Goal: Information Seeking & Learning: Learn about a topic

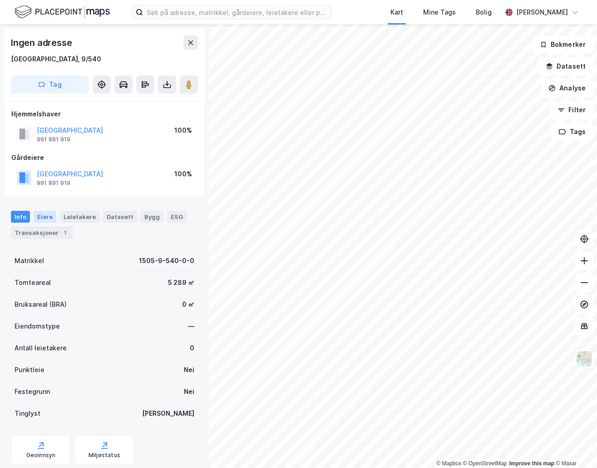
click at [36, 221] on div "Eiere" at bounding box center [45, 217] width 23 height 12
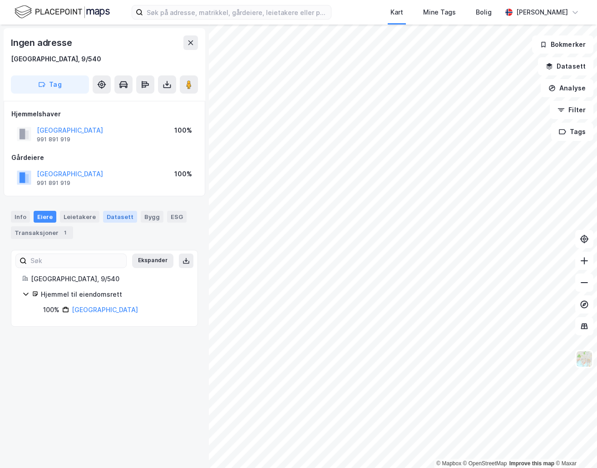
click at [116, 218] on div "Datasett" at bounding box center [120, 217] width 34 height 12
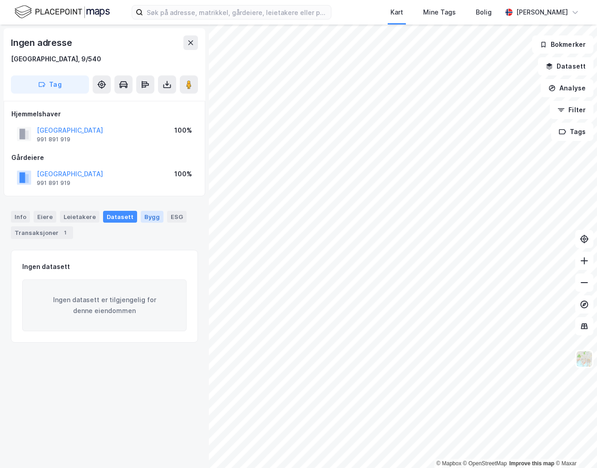
click at [144, 211] on div "Bygg" at bounding box center [152, 217] width 23 height 12
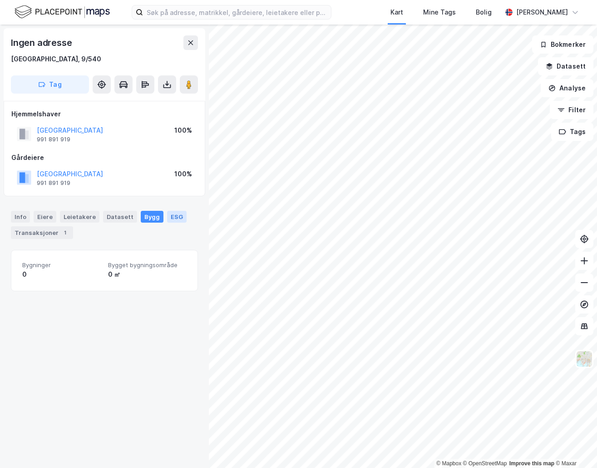
click at [171, 217] on div "ESG" at bounding box center [177, 217] width 20 height 12
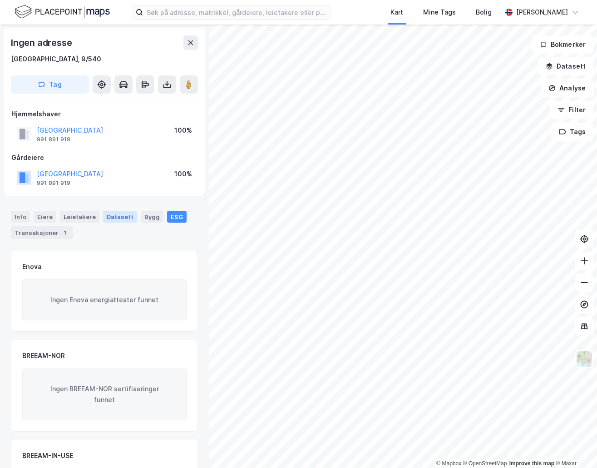
click at [109, 214] on div "Datasett" at bounding box center [120, 217] width 34 height 12
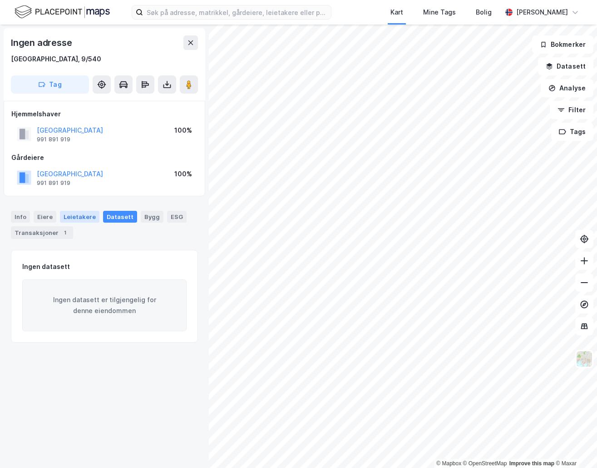
click at [80, 217] on div "Leietakere" at bounding box center [80, 217] width 40 height 12
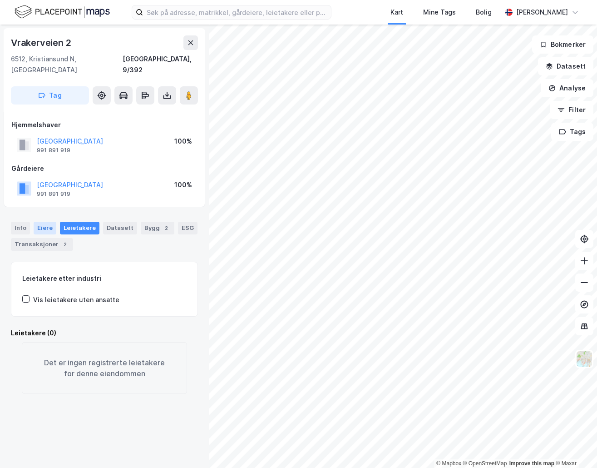
click at [34, 222] on div "Eiere" at bounding box center [45, 228] width 23 height 13
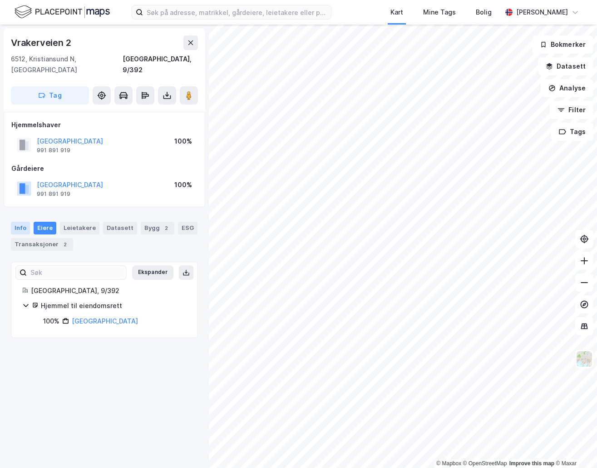
click at [24, 222] on div "Info" at bounding box center [20, 228] width 19 height 13
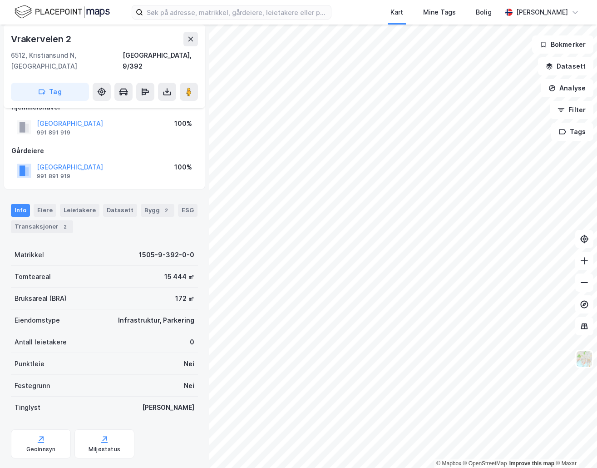
scroll to position [27, 0]
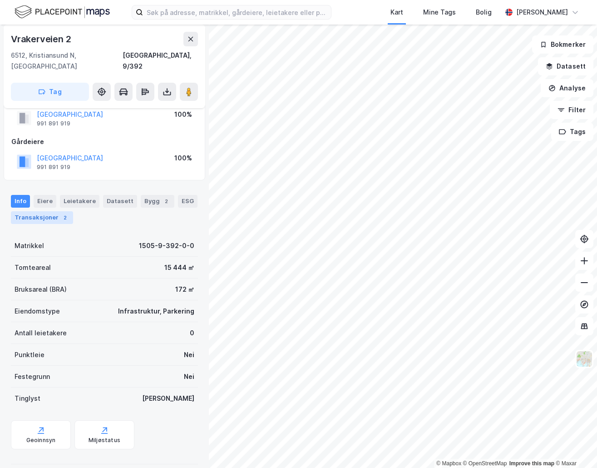
click at [43, 211] on div "Transaksjoner 2" at bounding box center [42, 217] width 62 height 13
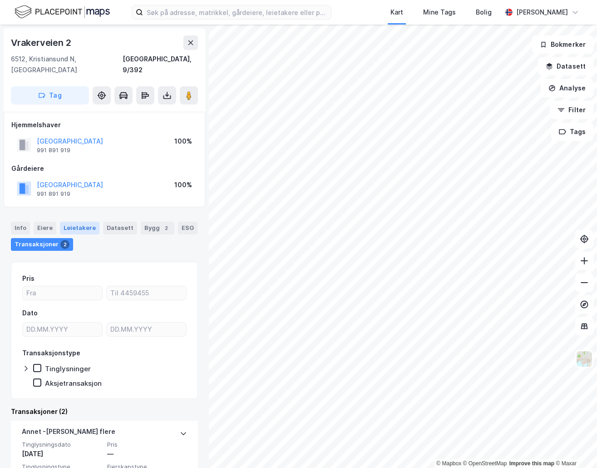
click at [79, 222] on div "Leietakere" at bounding box center [80, 228] width 40 height 13
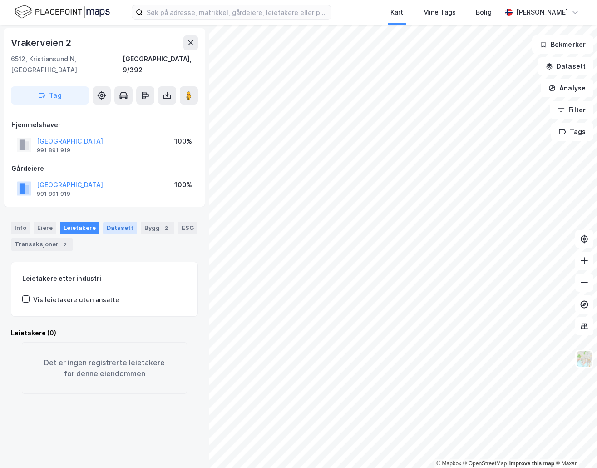
click at [103, 222] on div "Datasett" at bounding box center [120, 228] width 34 height 13
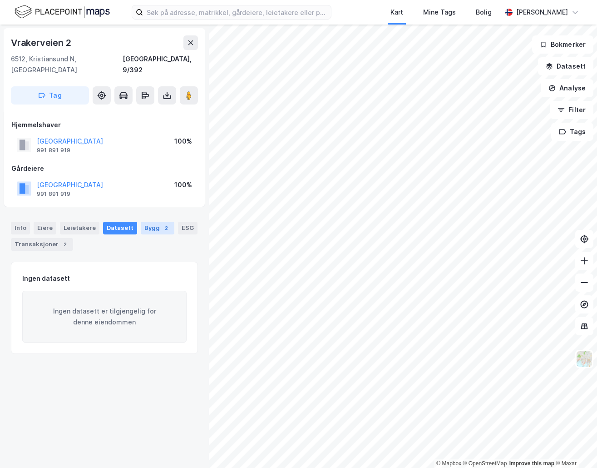
click at [142, 222] on div "Bygg 2" at bounding box center [158, 228] width 34 height 13
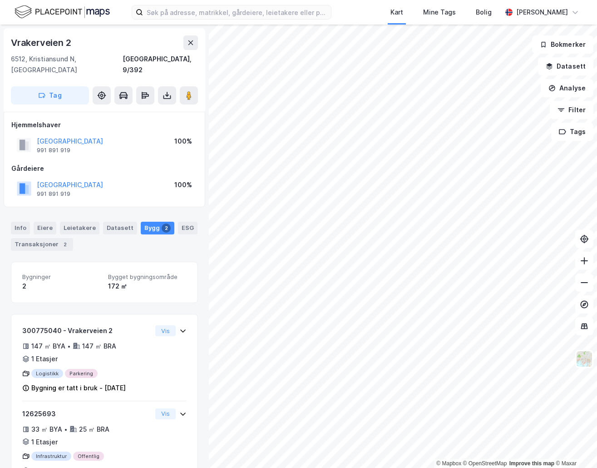
click at [154, 222] on div "Bygg 2" at bounding box center [158, 228] width 34 height 13
click at [178, 222] on div "ESG" at bounding box center [188, 228] width 20 height 13
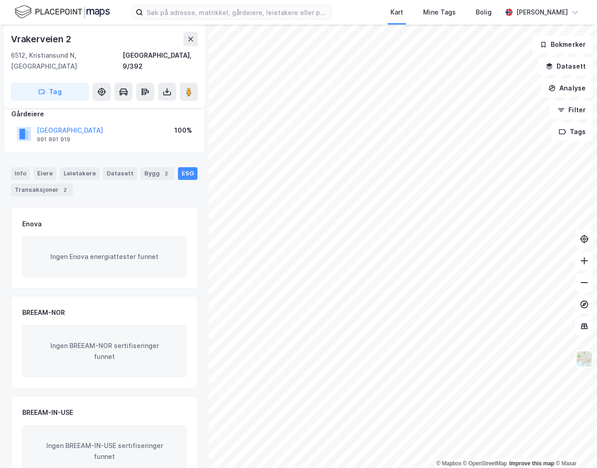
scroll to position [75, 0]
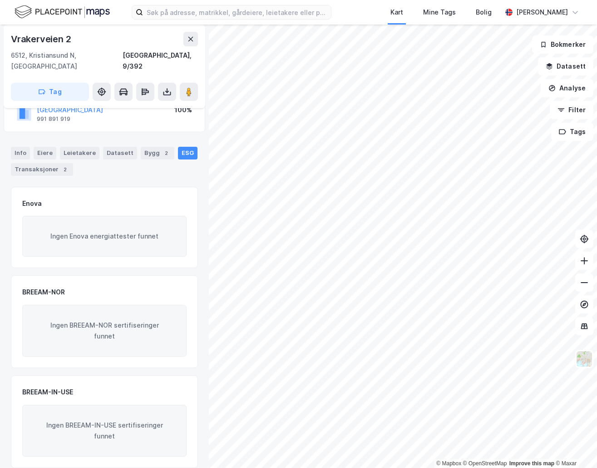
click at [162, 149] on div "2" at bounding box center [166, 153] width 9 height 9
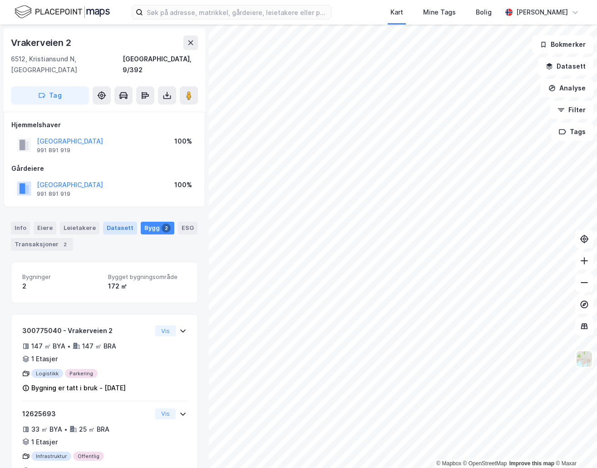
click at [118, 222] on div "Datasett" at bounding box center [120, 228] width 34 height 13
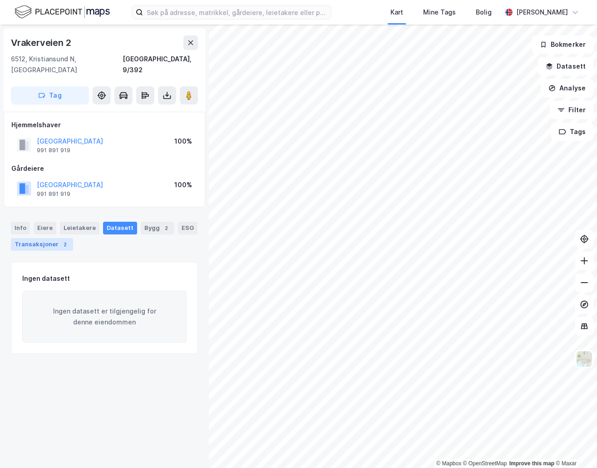
click at [60, 240] on div "2" at bounding box center [64, 244] width 9 height 9
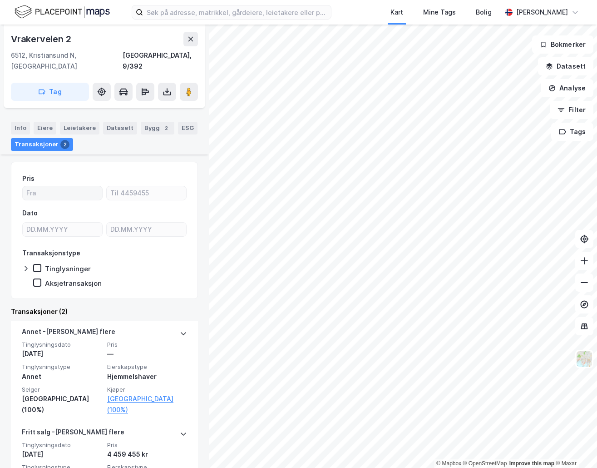
scroll to position [153, 0]
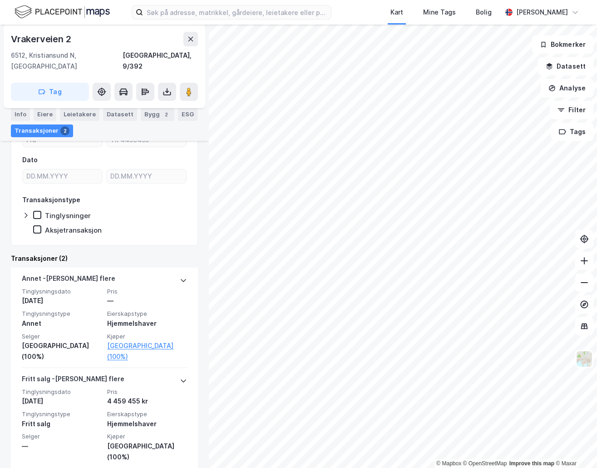
click at [25, 212] on icon at bounding box center [25, 215] width 7 height 7
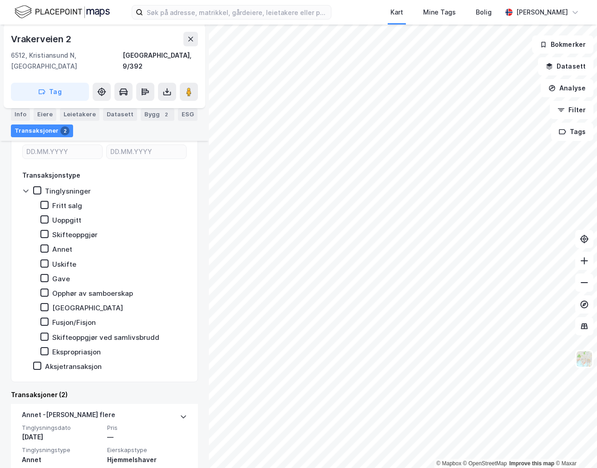
scroll to position [41, 0]
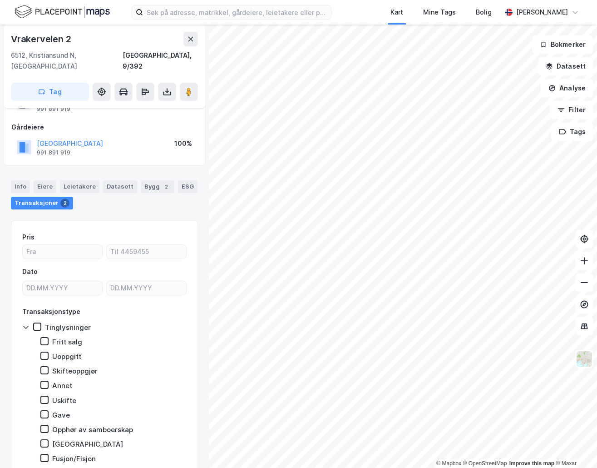
click at [60, 198] on div "2" at bounding box center [64, 202] width 9 height 9
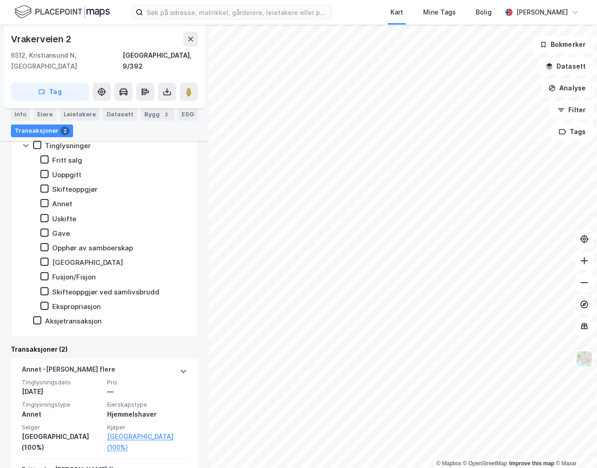
scroll to position [314, 0]
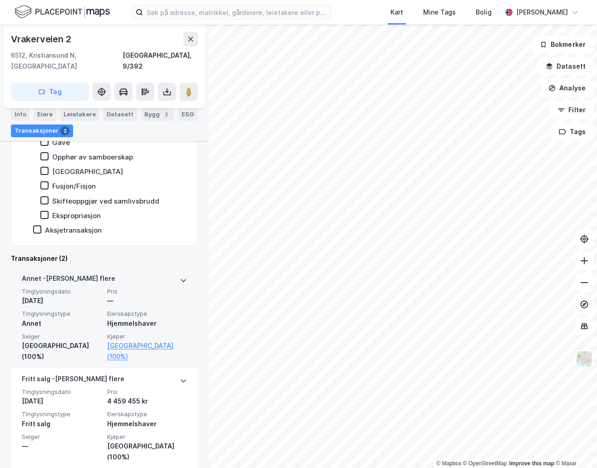
click at [169, 273] on div "Annet - Gjelder flere" at bounding box center [104, 280] width 165 height 15
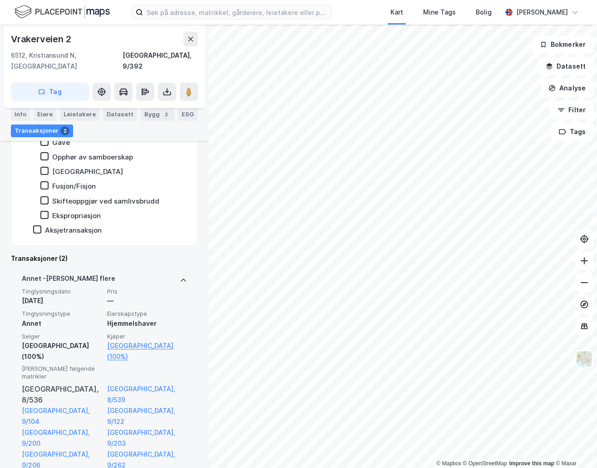
scroll to position [450, 0]
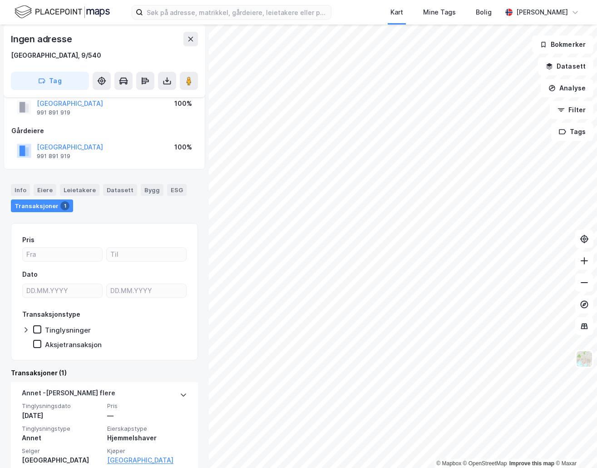
scroll to position [52, 0]
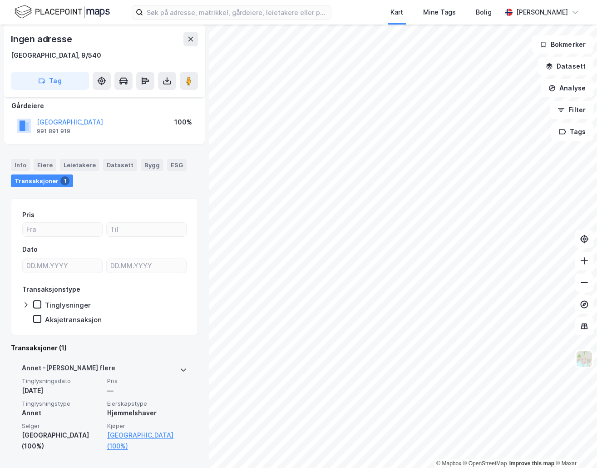
click at [180, 367] on icon at bounding box center [183, 369] width 7 height 7
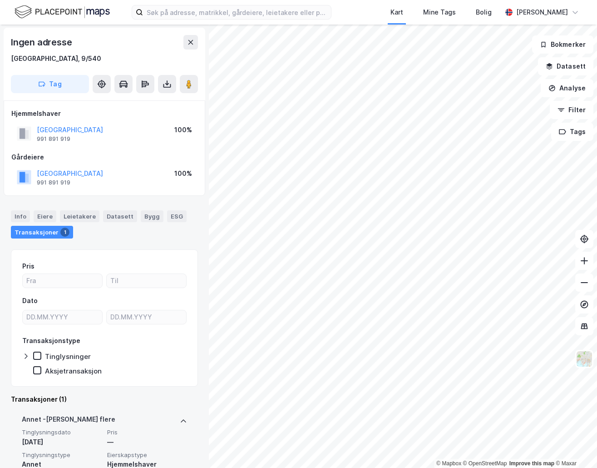
scroll to position [0, 0]
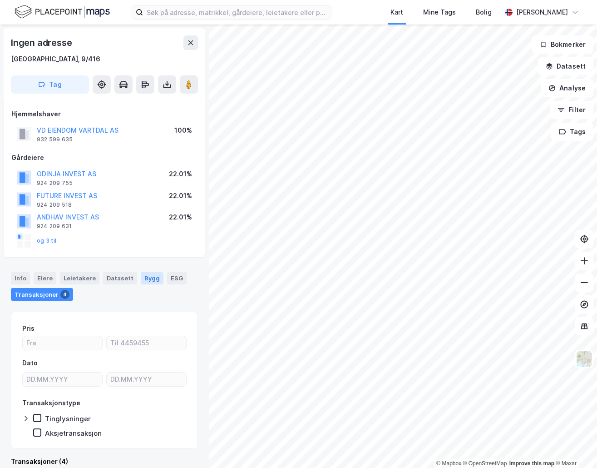
scroll to position [0, 0]
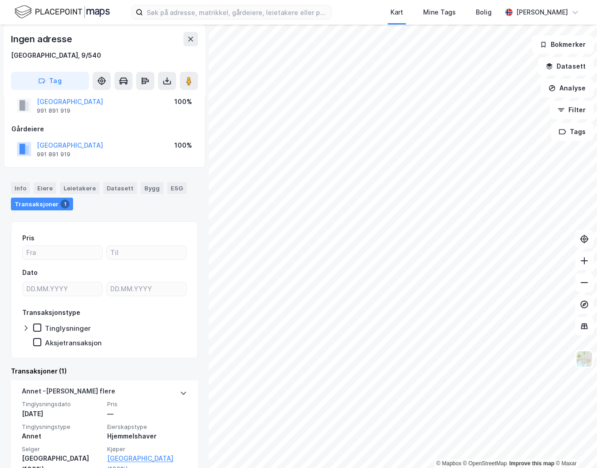
scroll to position [52, 0]
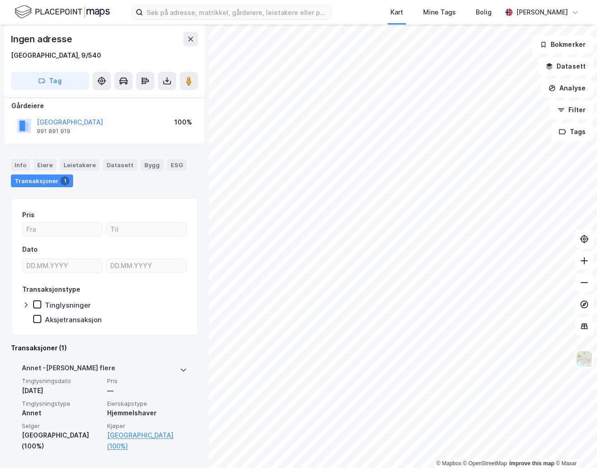
click at [180, 369] on icon at bounding box center [183, 369] width 7 height 7
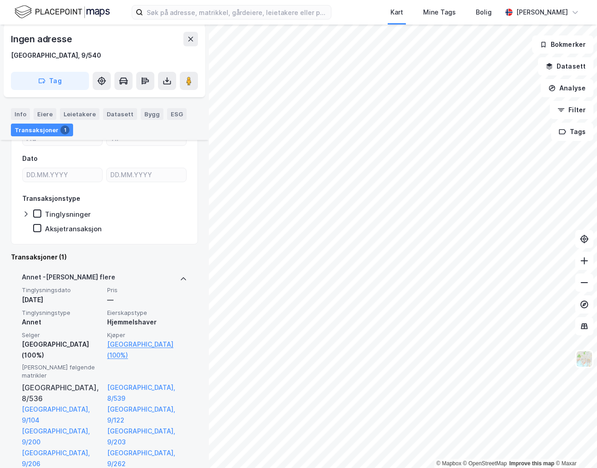
click at [180, 277] on icon at bounding box center [183, 278] width 7 height 7
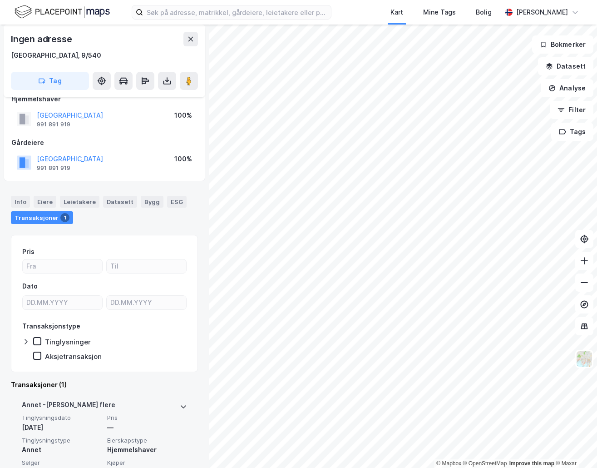
scroll to position [0, 0]
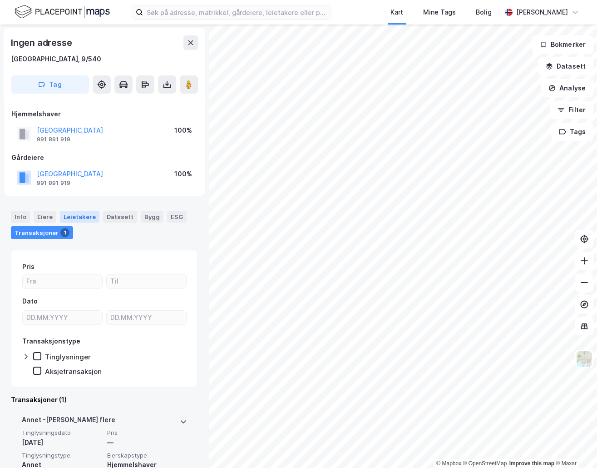
click at [75, 219] on div "Leietakere" at bounding box center [80, 217] width 40 height 12
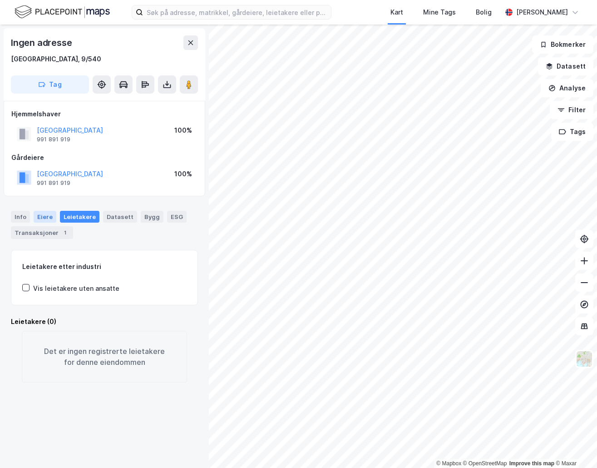
click at [41, 217] on div "Eiere" at bounding box center [45, 217] width 23 height 12
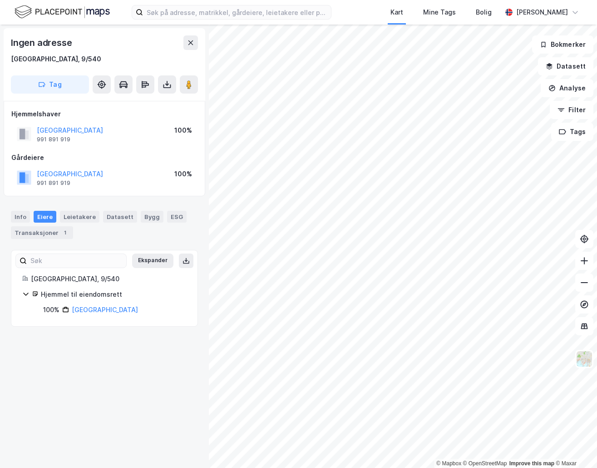
click at [96, 215] on div "Info Eiere Leietakere Datasett Bygg ESG Transaksjoner 1" at bounding box center [104, 225] width 187 height 28
click at [147, 218] on div "Bygg" at bounding box center [152, 217] width 23 height 12
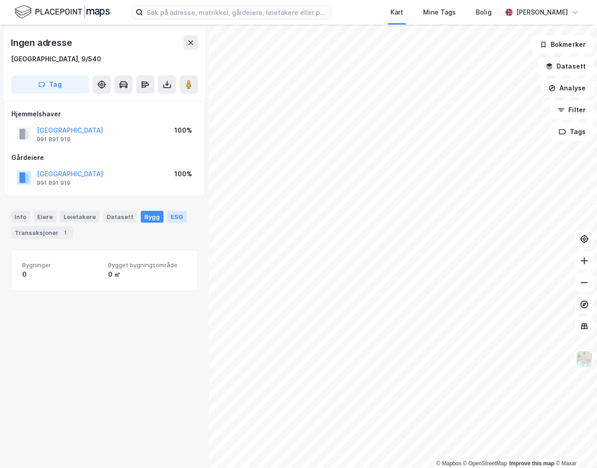
click at [168, 213] on div "ESG" at bounding box center [177, 217] width 20 height 12
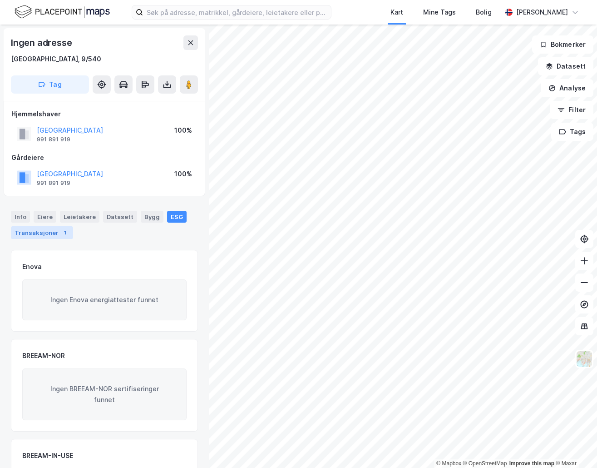
click at [48, 230] on div "Transaksjoner 1" at bounding box center [42, 232] width 62 height 13
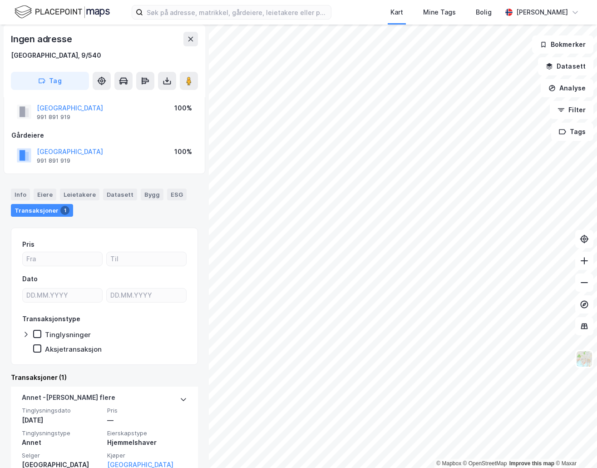
scroll to position [52, 0]
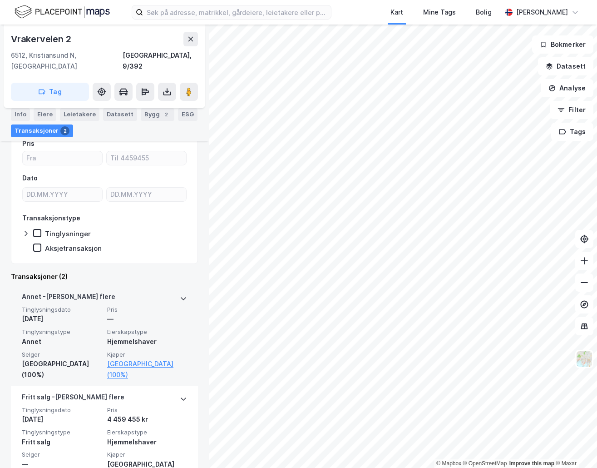
scroll to position [136, 0]
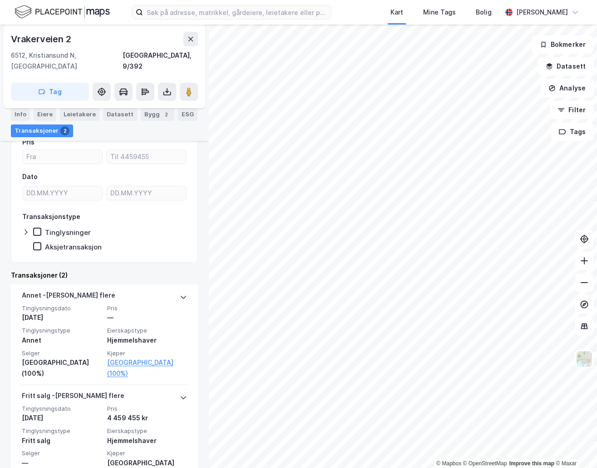
click at [42, 228] on div "Tinglysninger" at bounding box center [62, 232] width 58 height 9
click at [27, 228] on icon at bounding box center [25, 231] width 7 height 7
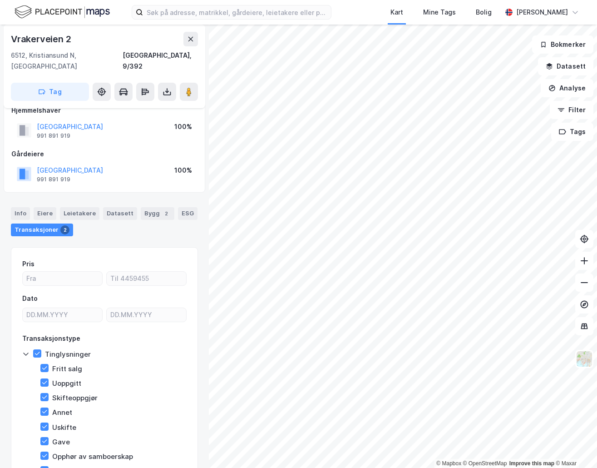
scroll to position [0, 0]
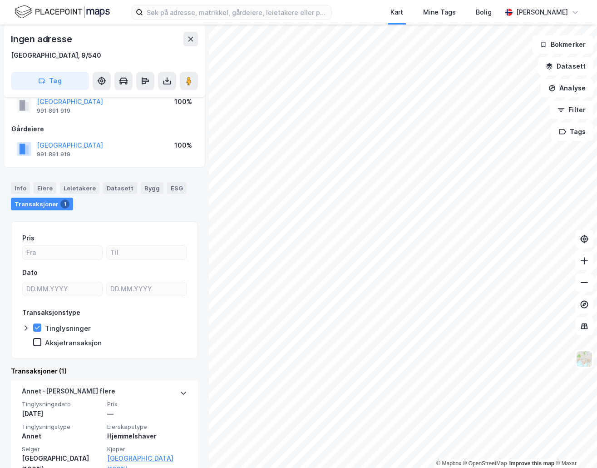
scroll to position [52, 0]
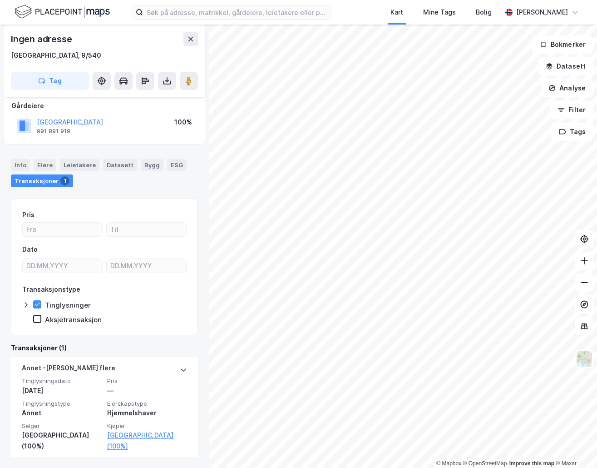
click at [30, 302] on div at bounding box center [27, 304] width 11 height 9
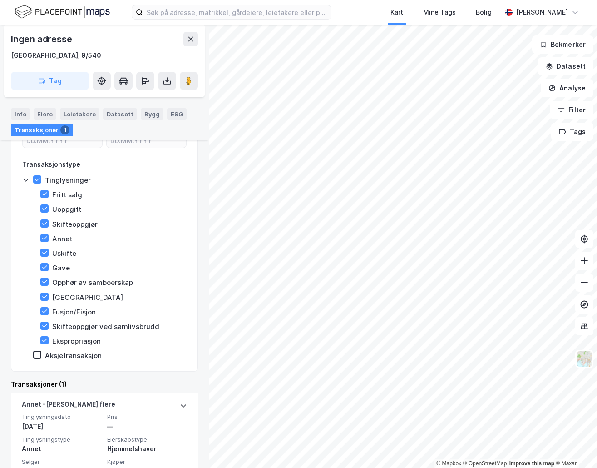
scroll to position [213, 0]
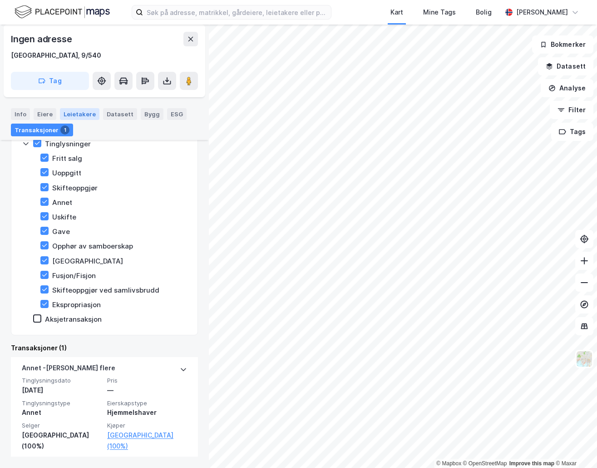
click at [84, 117] on div "Leietakere" at bounding box center [80, 114] width 40 height 12
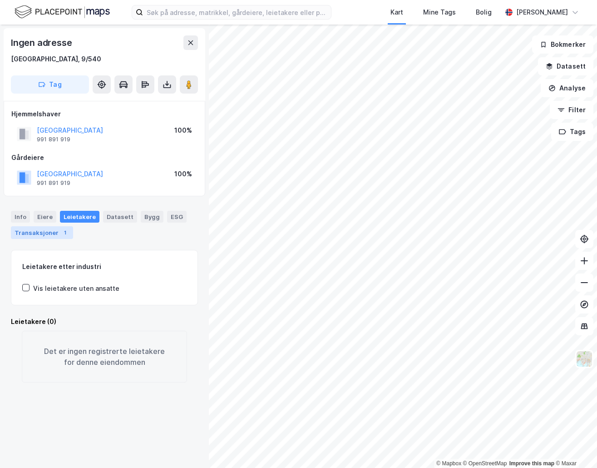
click at [35, 226] on div "Transaksjoner 1" at bounding box center [42, 232] width 62 height 13
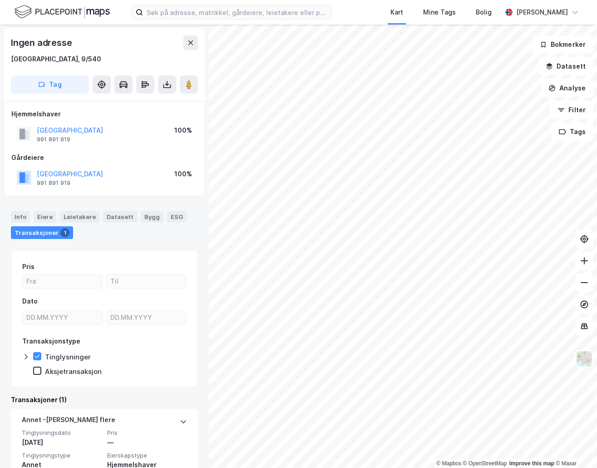
click at [39, 229] on div "Transaksjoner 1" at bounding box center [42, 232] width 62 height 13
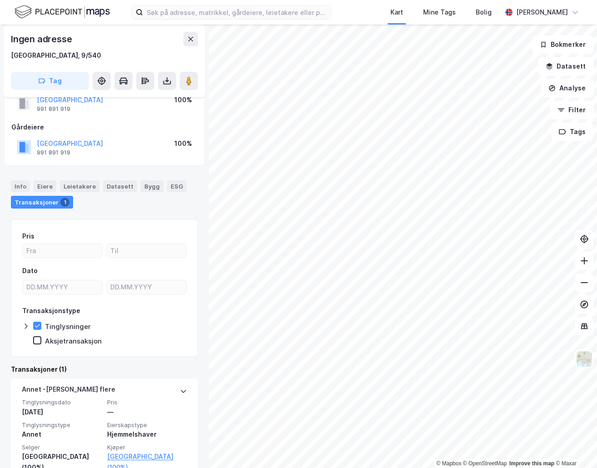
scroll to position [52, 0]
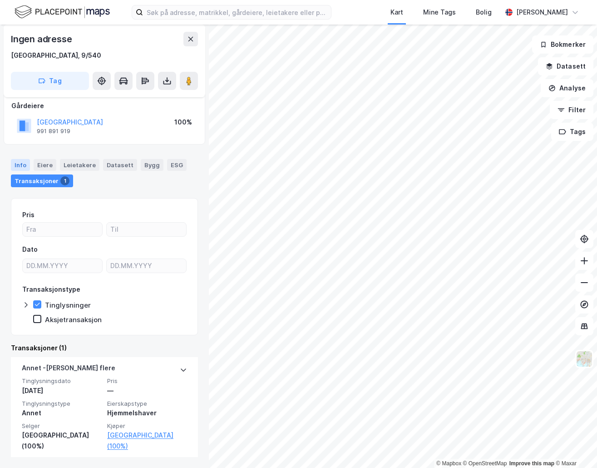
click at [16, 162] on div "Info" at bounding box center [20, 165] width 19 height 12
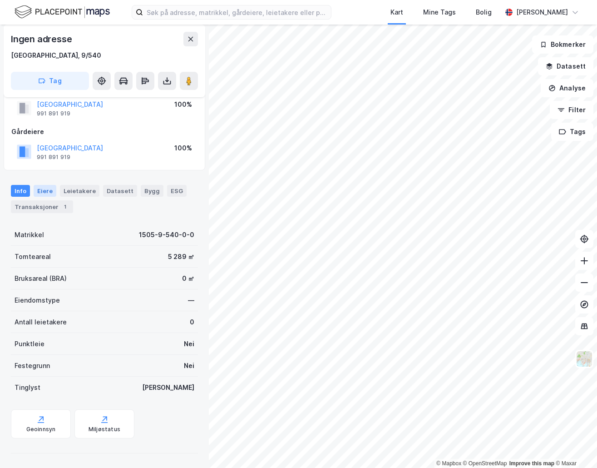
click at [45, 188] on div "Eiere" at bounding box center [45, 191] width 23 height 12
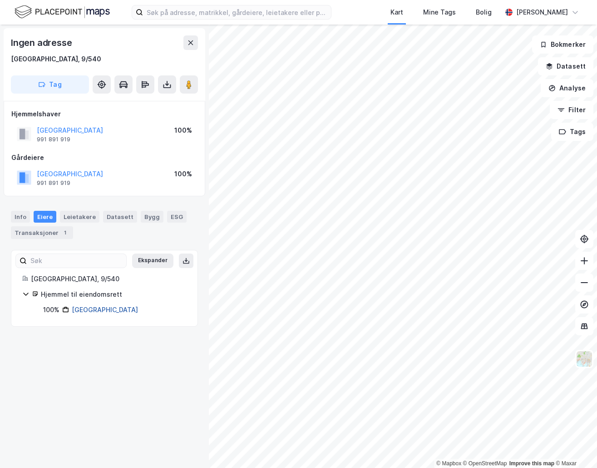
click at [110, 310] on link "Kristiansund Kommune" at bounding box center [105, 310] width 66 height 8
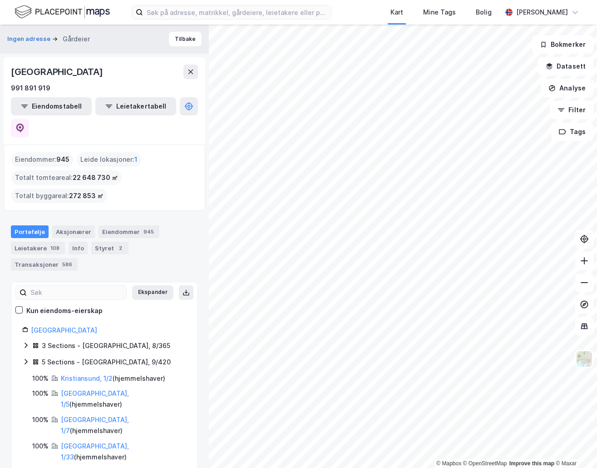
drag, startPoint x: 61, startPoint y: 227, endPoint x: 65, endPoint y: 223, distance: 5.5
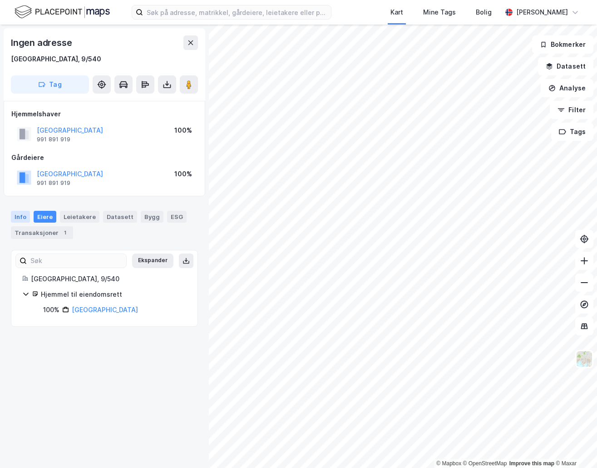
click at [12, 214] on div "Info" at bounding box center [20, 217] width 19 height 12
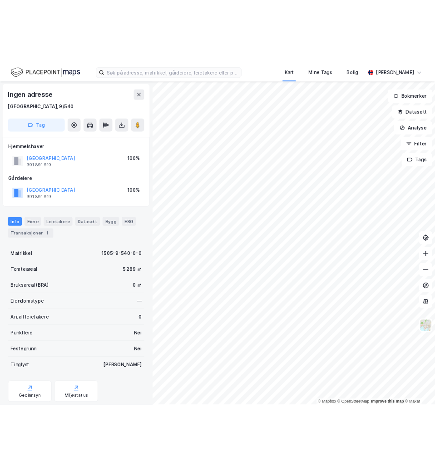
scroll to position [26, 0]
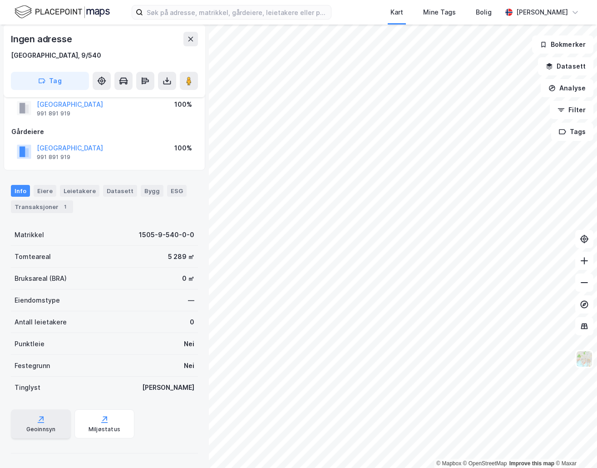
click at [44, 430] on div "Geoinnsyn" at bounding box center [41, 429] width 30 height 7
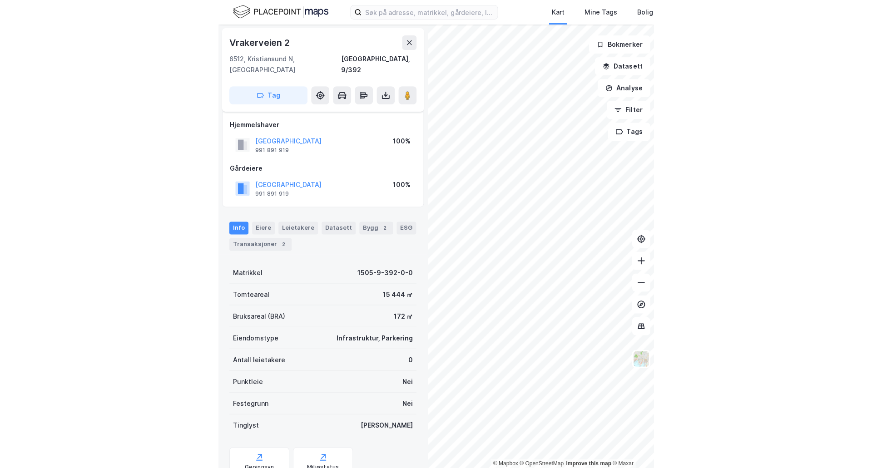
scroll to position [26, 0]
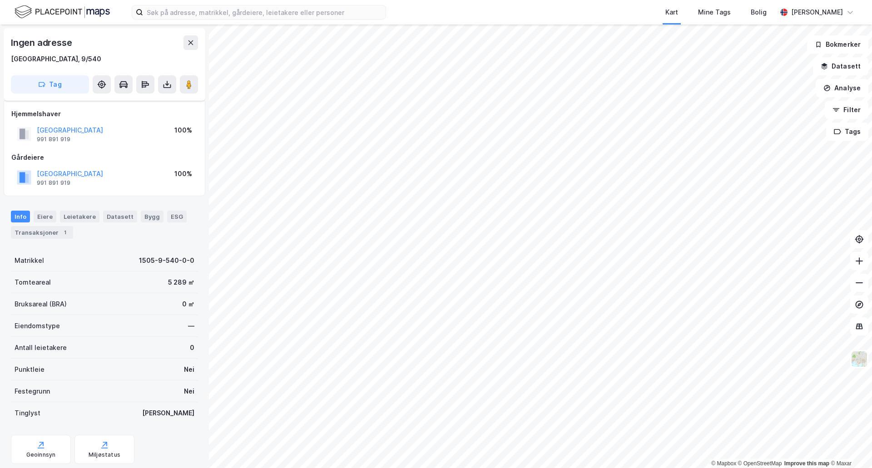
scroll to position [25, 0]
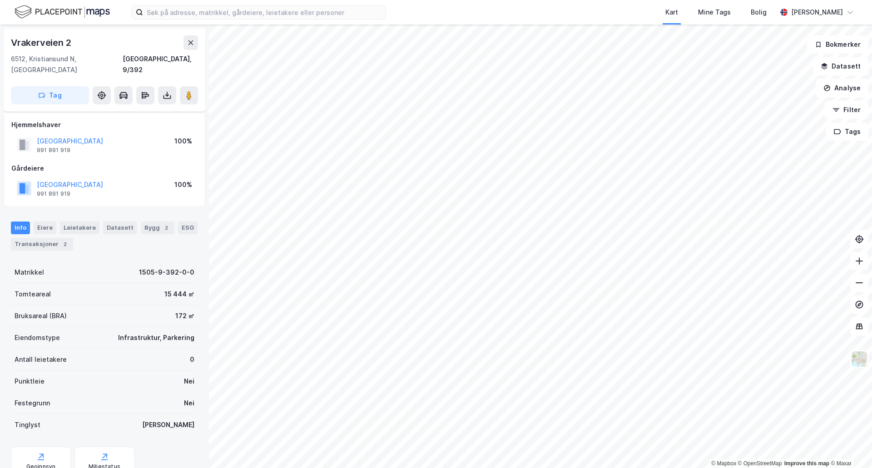
scroll to position [25, 0]
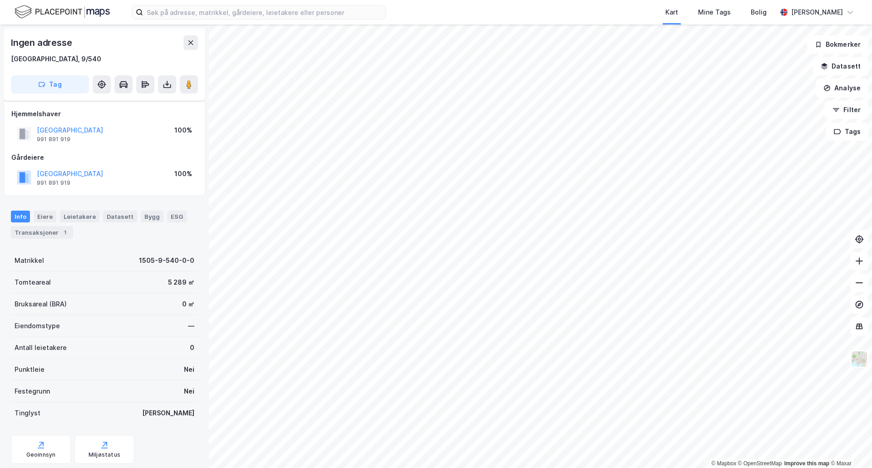
scroll to position [25, 0]
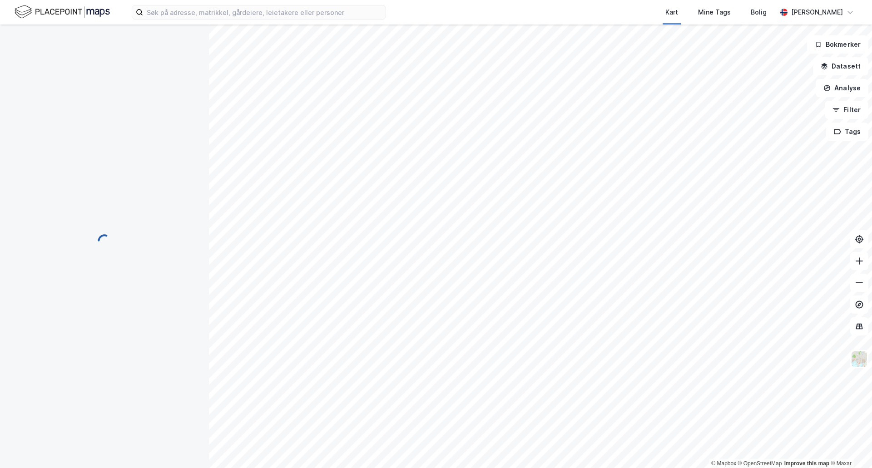
scroll to position [25, 0]
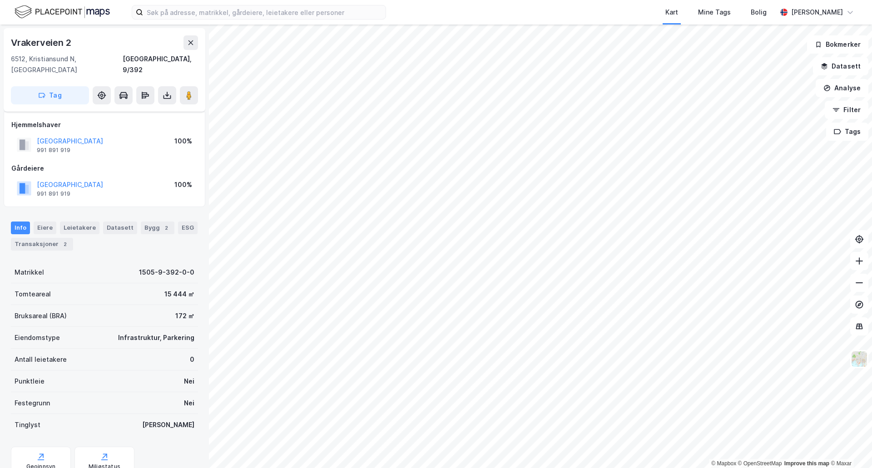
scroll to position [25, 0]
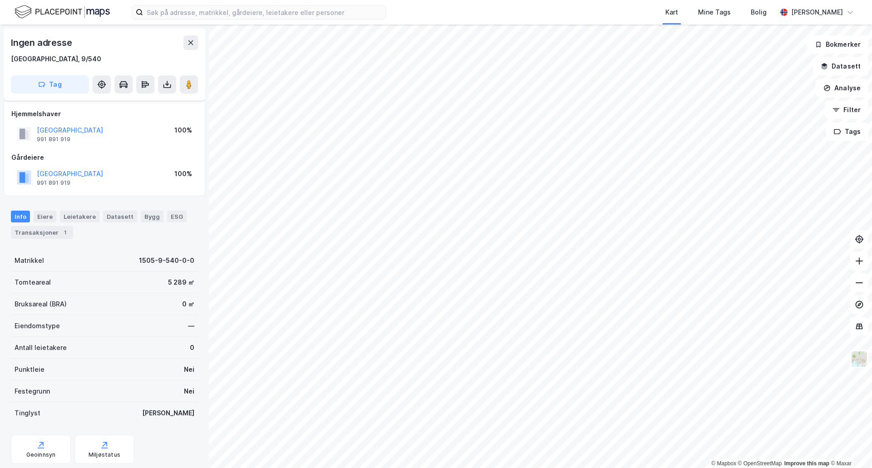
scroll to position [25, 0]
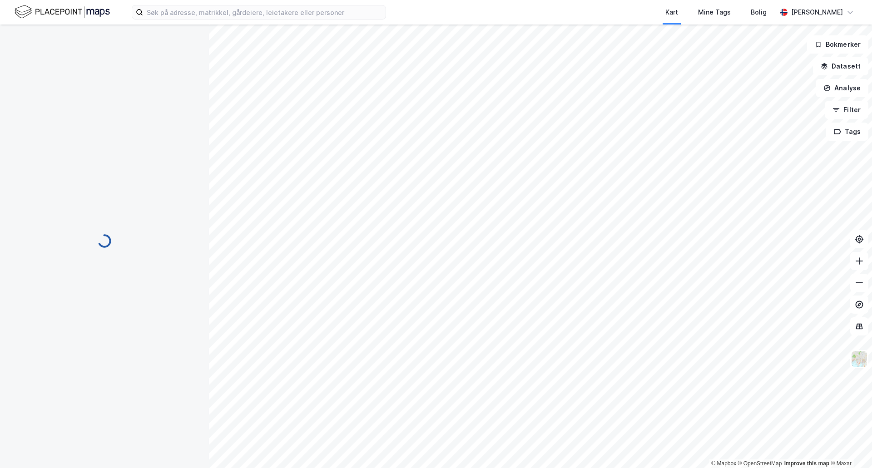
scroll to position [25, 0]
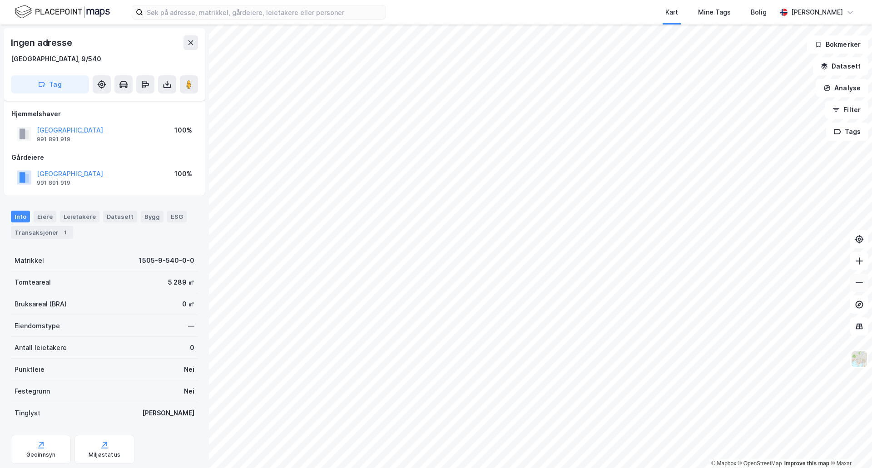
scroll to position [25, 0]
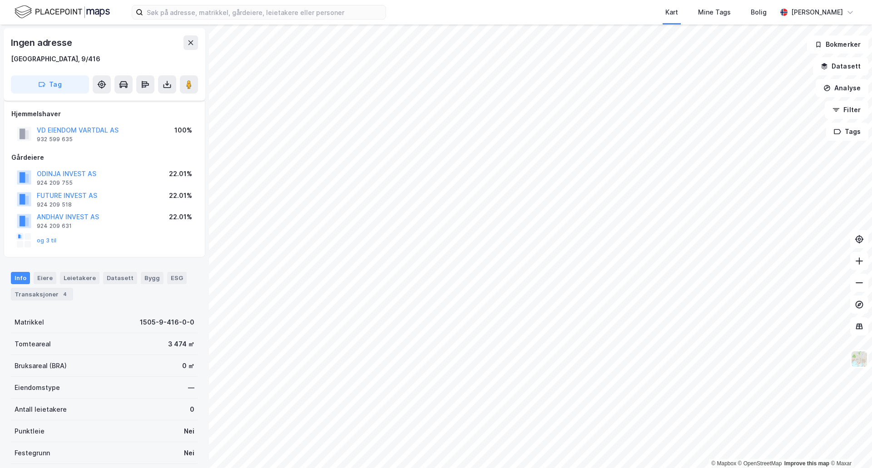
scroll to position [25, 0]
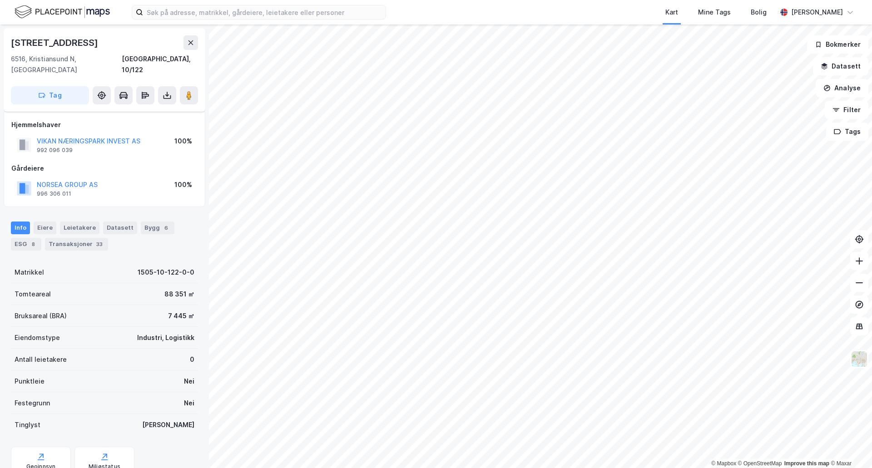
scroll to position [25, 0]
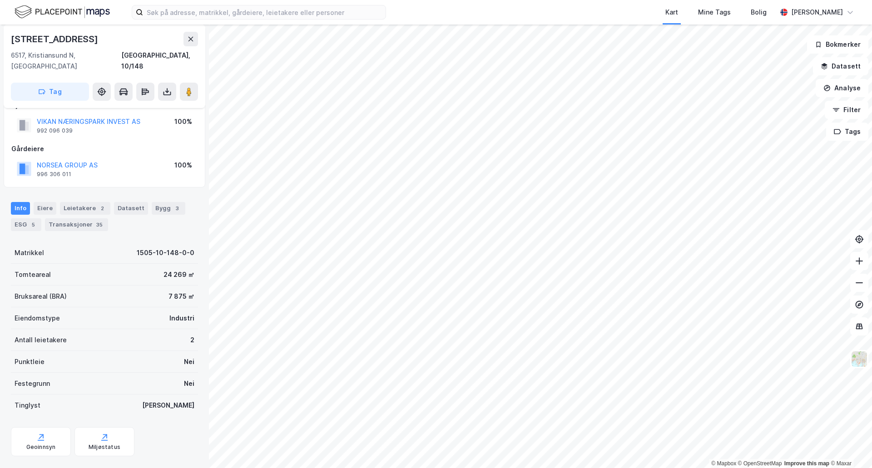
scroll to position [26, 0]
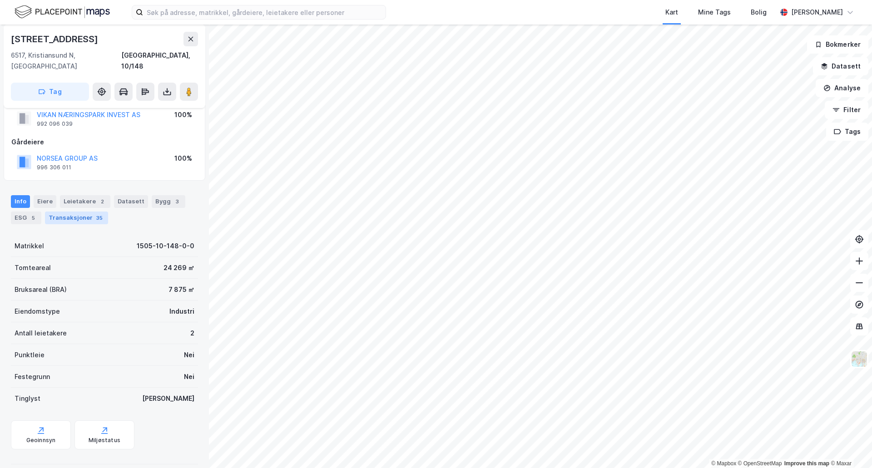
click at [71, 212] on div "Transaksjoner 35" at bounding box center [76, 218] width 63 height 13
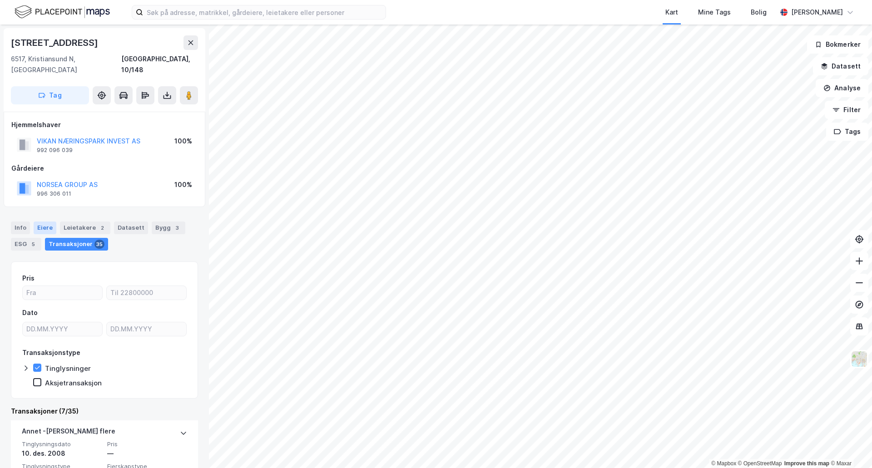
click at [34, 222] on div "Eiere" at bounding box center [45, 228] width 23 height 13
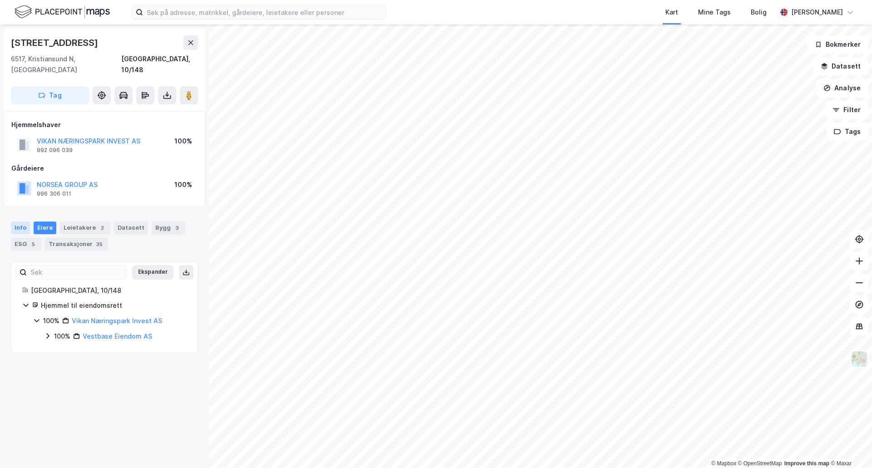
click at [25, 222] on div "Info" at bounding box center [20, 228] width 19 height 13
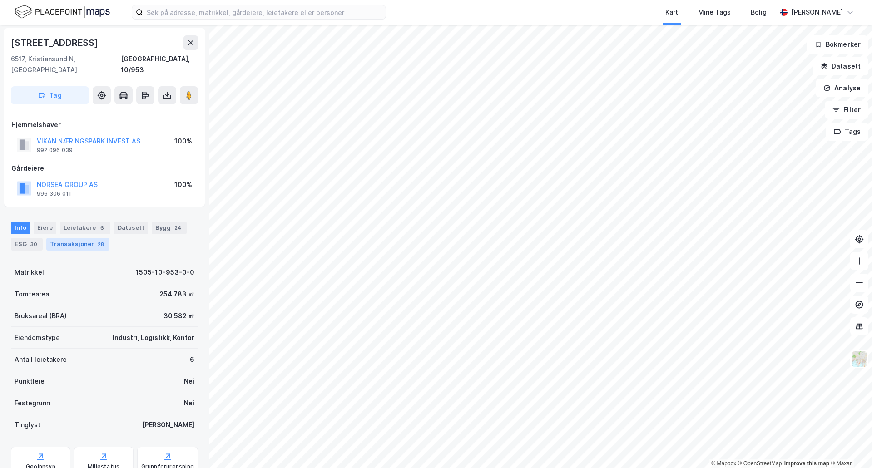
click at [79, 238] on div "Transaksjoner 28" at bounding box center [77, 244] width 63 height 13
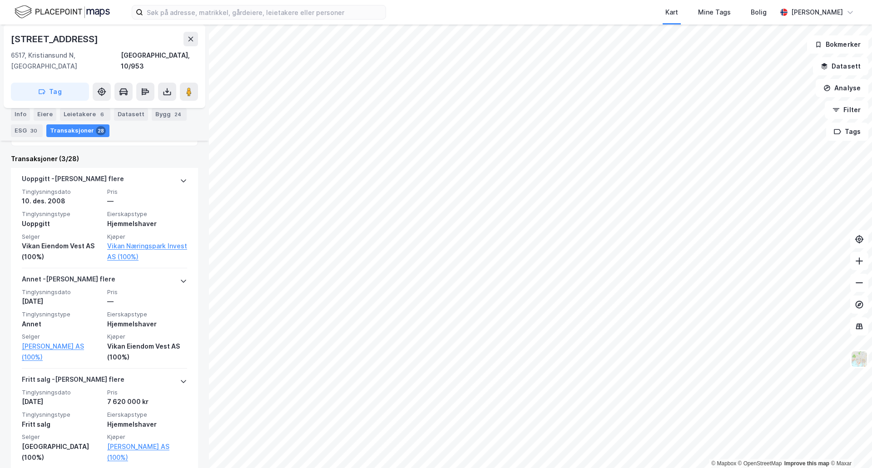
scroll to position [253, 0]
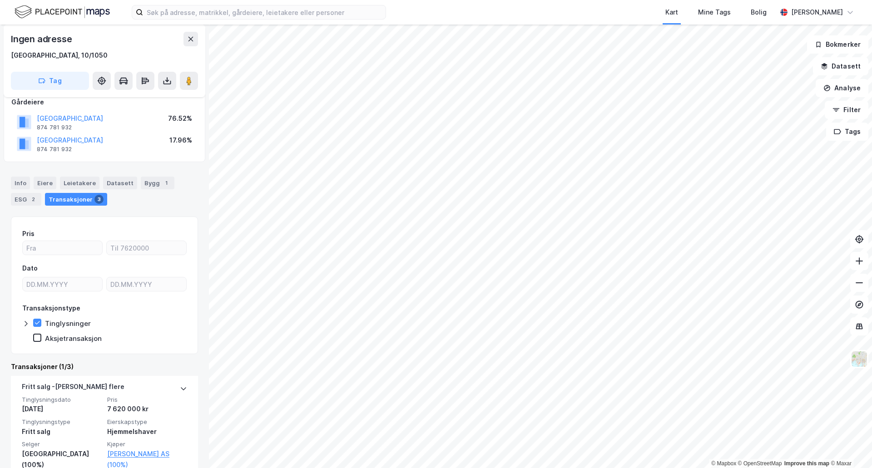
scroll to position [74, 0]
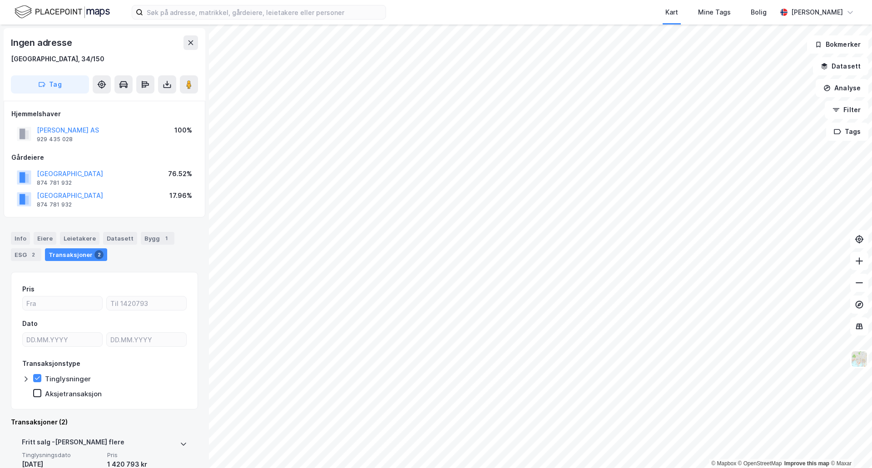
scroll to position [218, 0]
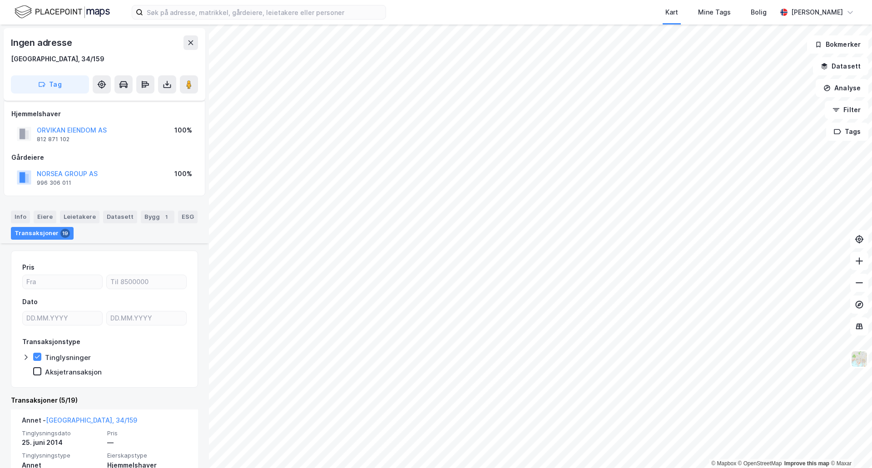
scroll to position [113, 0]
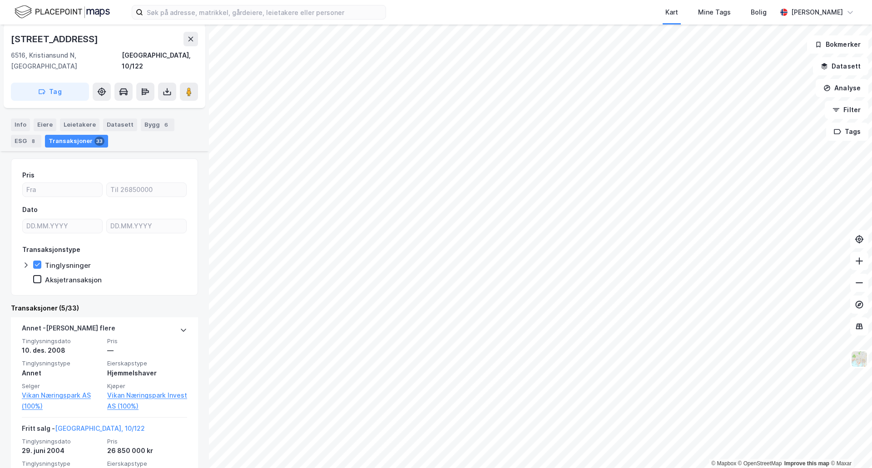
scroll to position [68, 0]
